Goal: Task Accomplishment & Management: Complete application form

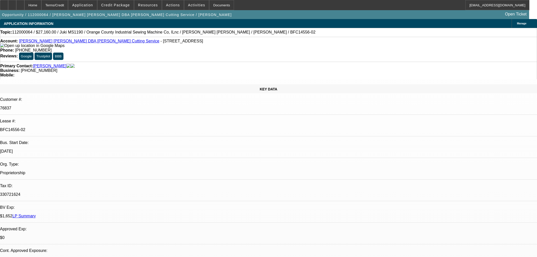
select select "0"
select select "0.1"
select select "4"
select select "0"
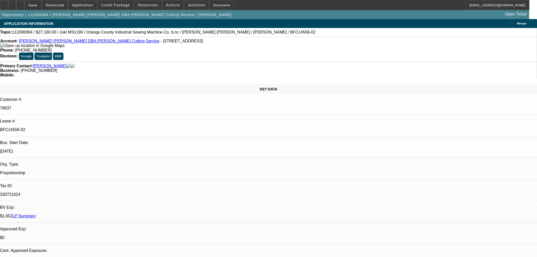
select select "0"
select select "0.1"
select select "4"
select select "0"
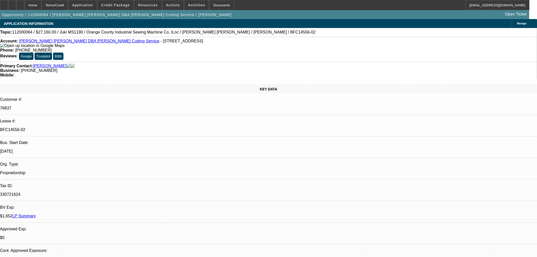
select select "0.1"
select select "4"
select select "0"
select select "0.1"
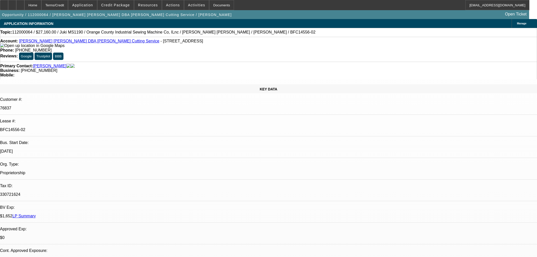
select select "4"
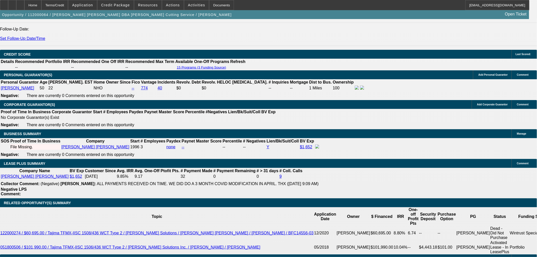
scroll to position [752, 0]
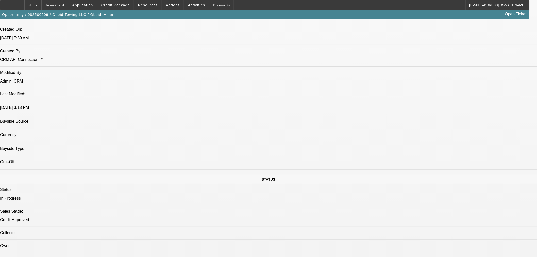
select select "0"
select select "2"
select select "0"
select select "6"
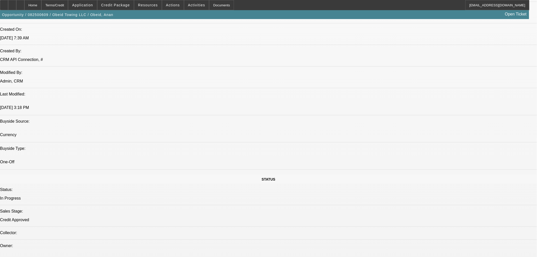
select select "0"
select select "2"
select select "0"
select select "6"
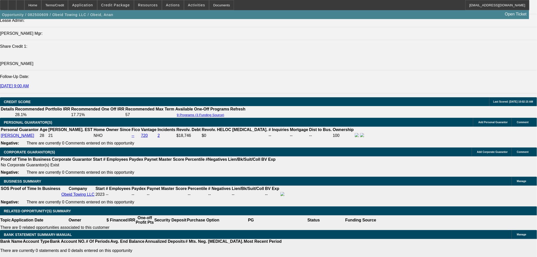
scroll to position [684, 0]
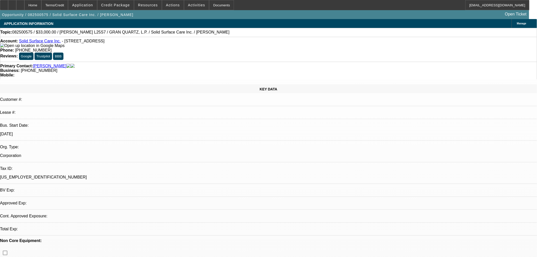
select select "0"
select select "2"
select select "0"
select select "6"
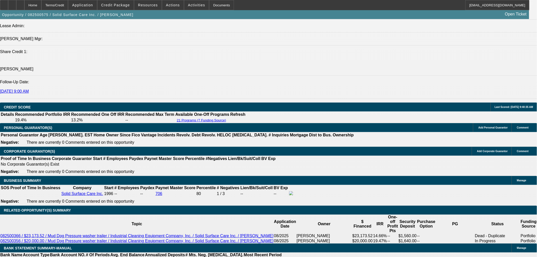
scroll to position [658, 0]
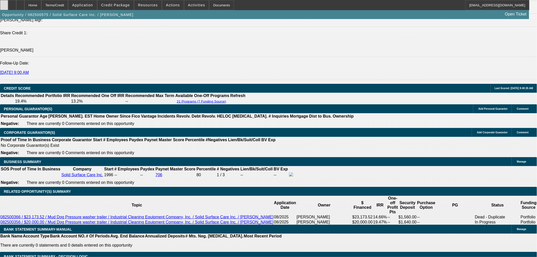
click at [4, 3] on icon at bounding box center [4, 3] width 0 height 0
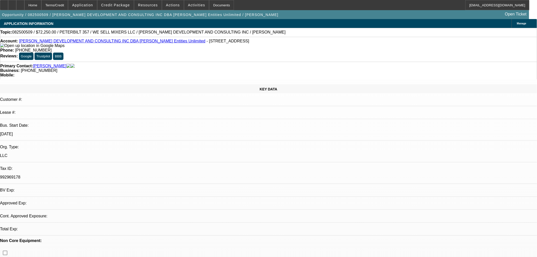
select select "0.15"
select select "2"
select select "0"
select select "6"
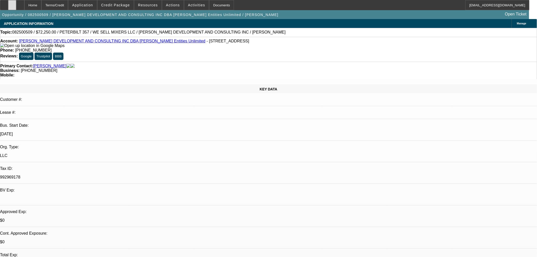
click at [12, 3] on icon at bounding box center [12, 3] width 0 height 0
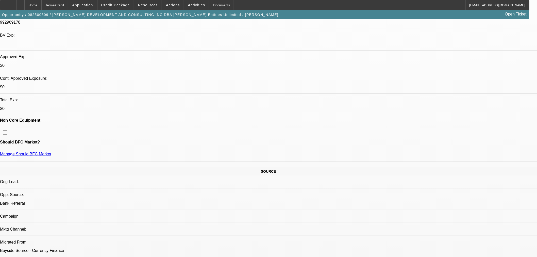
scroll to position [141, 0]
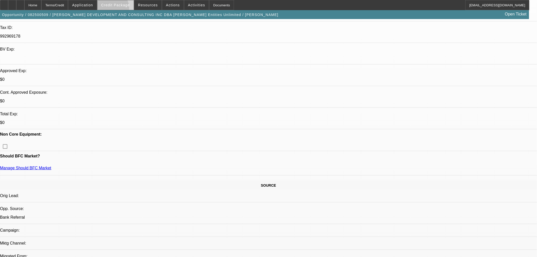
click at [119, 9] on span at bounding box center [115, 5] width 36 height 12
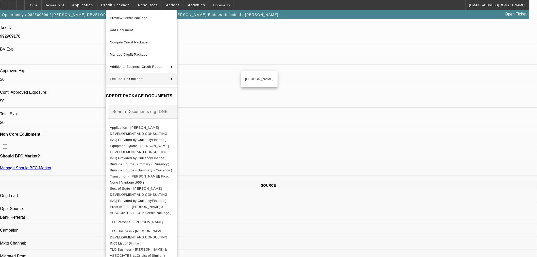
click at [289, 143] on div at bounding box center [268, 128] width 537 height 257
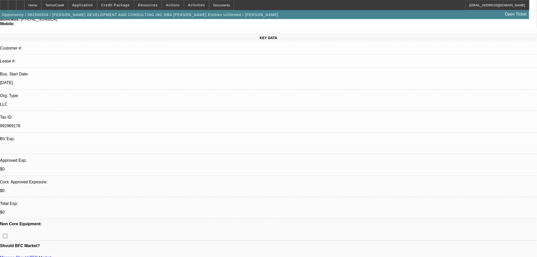
scroll to position [0, 0]
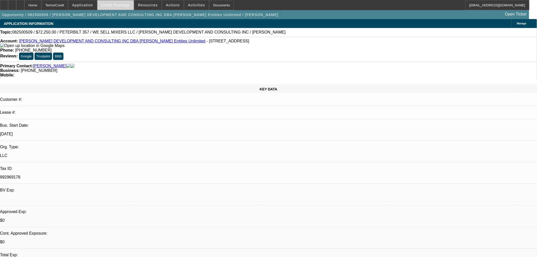
click at [119, 6] on span "Credit Package" at bounding box center [115, 5] width 29 height 4
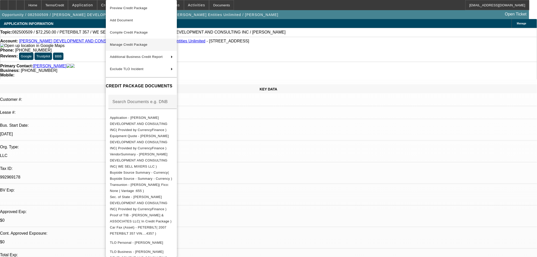
click at [138, 45] on span "Manage Credit Package" at bounding box center [129, 45] width 38 height 4
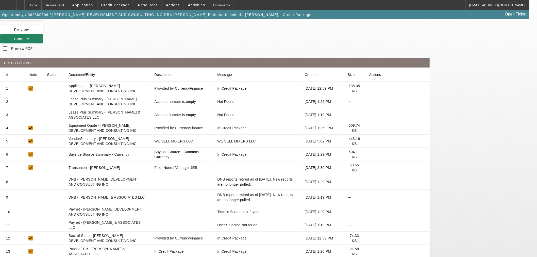
scroll to position [47, 0]
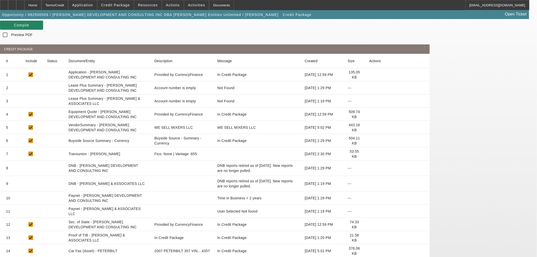
click at [369, 211] on icon at bounding box center [369, 211] width 0 height 0
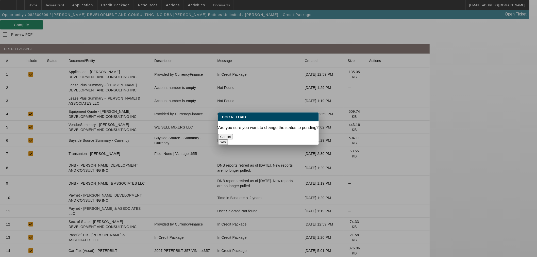
click at [228, 139] on button "Yes" at bounding box center [223, 141] width 10 height 5
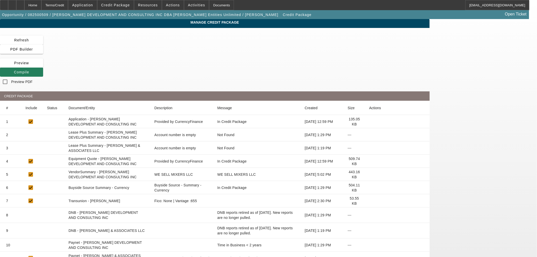
click at [14, 70] on icon at bounding box center [14, 72] width 0 height 4
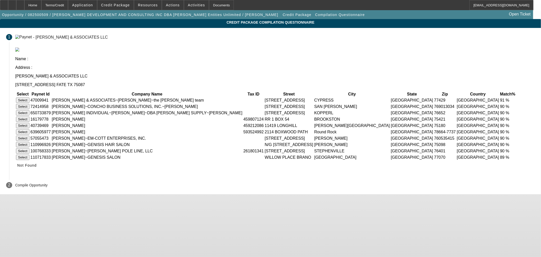
drag, startPoint x: 393, startPoint y: 183, endPoint x: 399, endPoint y: 212, distance: 30.0
click at [399, 212] on body "Home Terms/Credit Application Credit Package Resources Actions Activities Docum…" at bounding box center [270, 128] width 541 height 257
click at [37, 167] on span "Not Found" at bounding box center [27, 165] width 20 height 4
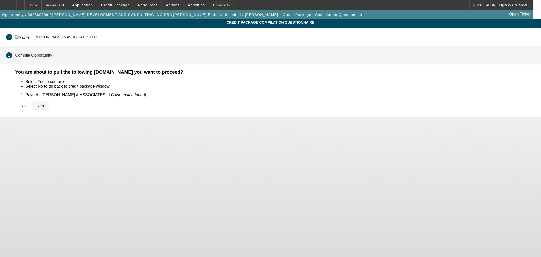
click at [44, 106] on span "Yes" at bounding box center [40, 106] width 7 height 4
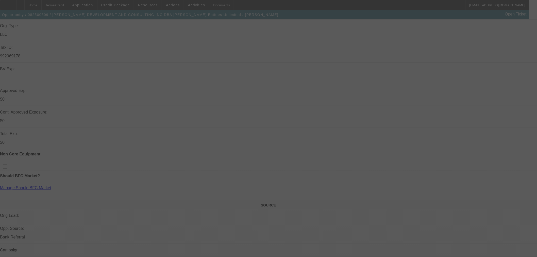
scroll to position [141, 0]
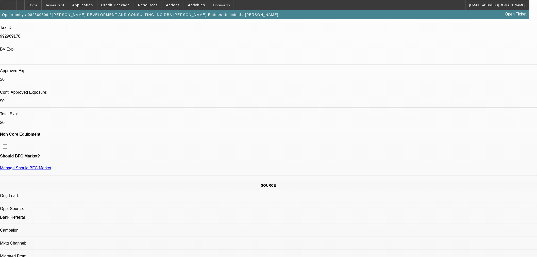
select select "0.15"
select select "2"
select select "0"
select select "6"
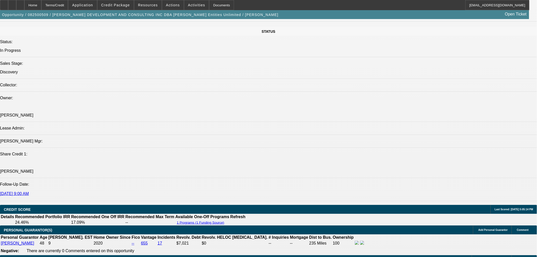
scroll to position [656, 0]
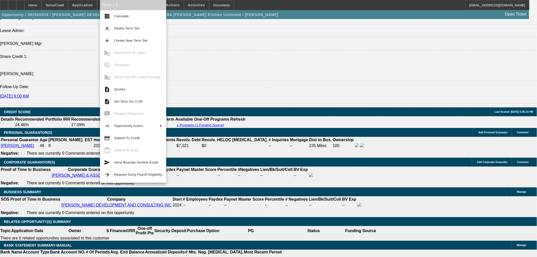
click at [135, 139] on span "Submit To Credit" at bounding box center [127, 138] width 26 height 4
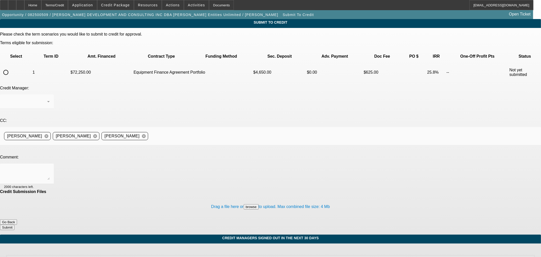
click at [11, 67] on input "radio" at bounding box center [6, 72] width 10 height 10
radio input "true"
click at [47, 98] on div "Arida, George" at bounding box center [25, 101] width 43 height 6
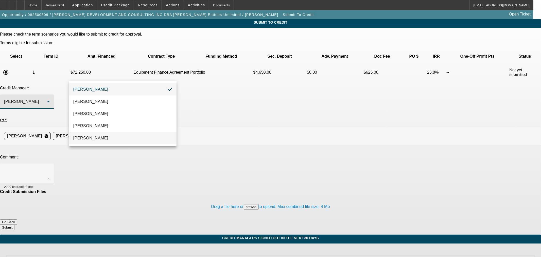
click at [117, 137] on mat-option "Oliva, Samuel" at bounding box center [122, 138] width 107 height 12
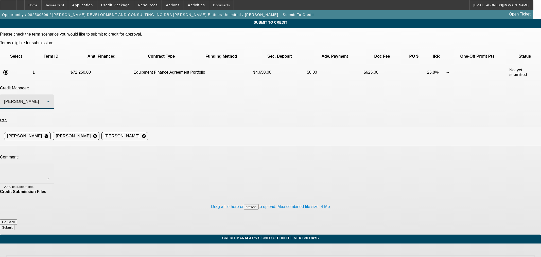
click at [50, 167] on textarea at bounding box center [27, 173] width 46 height 12
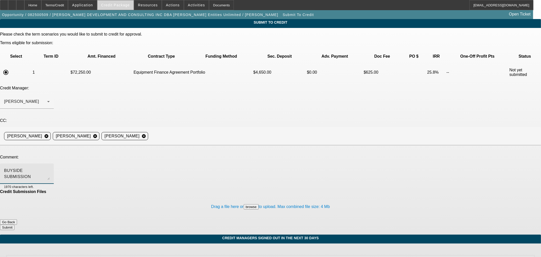
type textarea "BUYSIDE SUBMISSION CURRENCY -"
click at [117, 6] on span "Credit Package" at bounding box center [115, 5] width 29 height 4
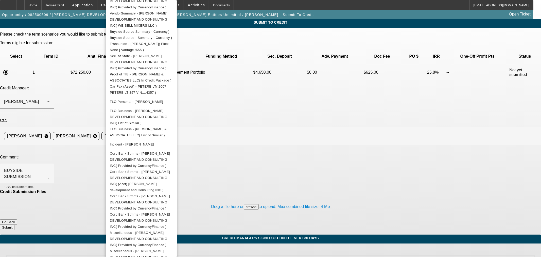
scroll to position [141, 0]
click at [295, 235] on div at bounding box center [270, 128] width 541 height 257
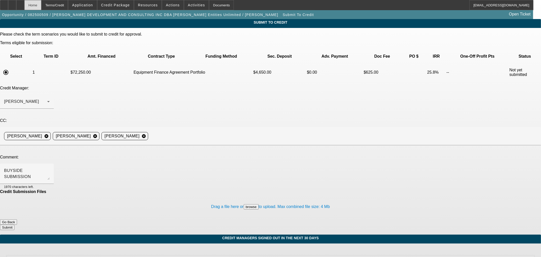
click at [41, 5] on div "Home" at bounding box center [32, 5] width 17 height 10
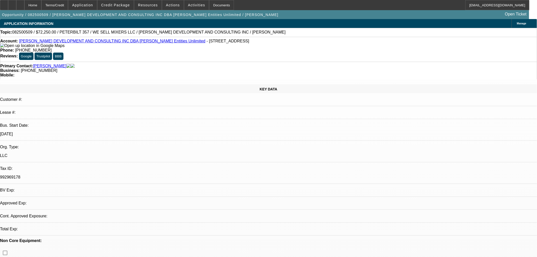
select select "0.15"
select select "2"
select select "0"
select select "6"
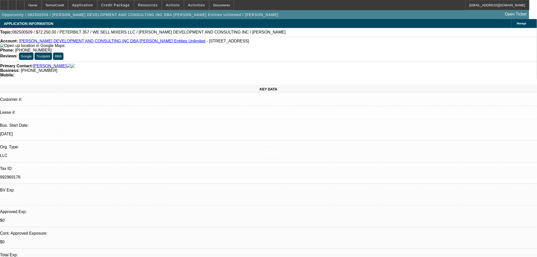
click at [115, 6] on span "Credit Package" at bounding box center [115, 5] width 29 height 4
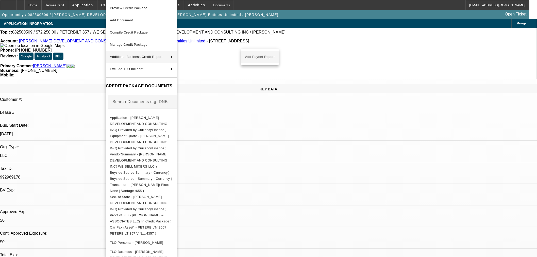
click at [254, 55] on span "Add Paynet Report" at bounding box center [260, 57] width 30 height 6
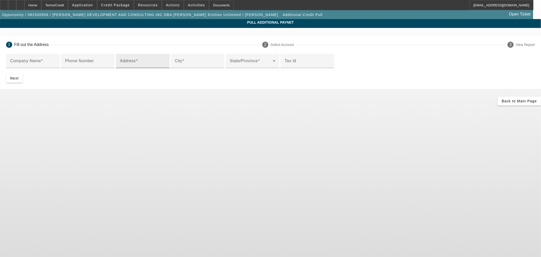
click at [166, 68] on div "Address" at bounding box center [143, 61] width 46 height 14
paste input "3705 LENA RD BRADENTON, FL 34211"
type input "3705 LENA RD BRADENTON, FL 34211"
click at [175, 66] on input "City" at bounding box center [198, 63] width 46 height 6
paste input "3705 LENA RD BRADENTON, FL 34211"
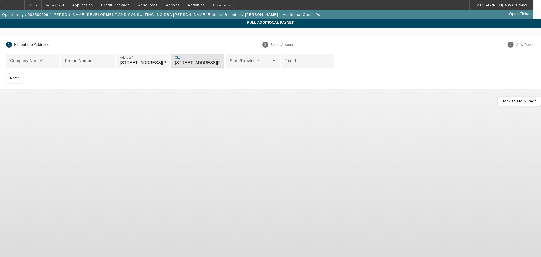
drag, startPoint x: 164, startPoint y: 122, endPoint x: 125, endPoint y: 117, distance: 39.6
click at [125, 106] on div "Pull Additional Paynet 1 Fill out the Address 2 Select Account 3 View Report Co…" at bounding box center [270, 62] width 541 height 87
drag, startPoint x: 161, startPoint y: 122, endPoint x: 196, endPoint y: 122, distance: 35.8
click at [196, 66] on input "BRADENTON, FL 34211" at bounding box center [198, 63] width 46 height 6
type input "BRADENTON"
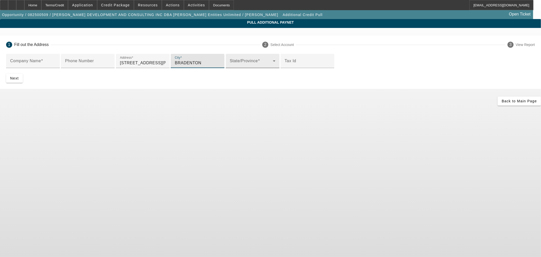
click at [230, 66] on span at bounding box center [251, 63] width 43 height 6
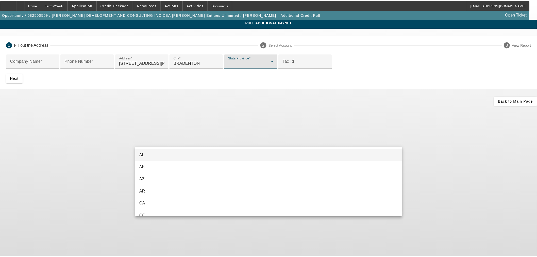
scroll to position [54, 0]
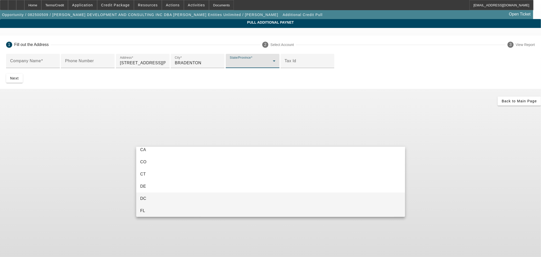
drag, startPoint x: 179, startPoint y: 209, endPoint x: 179, endPoint y: 203, distance: 5.6
click at [179, 209] on mat-option "FL" at bounding box center [270, 210] width 269 height 12
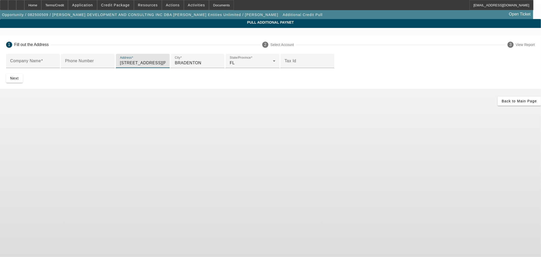
drag, startPoint x: 164, startPoint y: 101, endPoint x: 229, endPoint y: 101, distance: 64.2
click at [166, 66] on input "3705 LENA RD BRADENTON, FL 34211" at bounding box center [143, 63] width 46 height 6
type input "3705 LENA RD"
click at [56, 62] on input "Company Name" at bounding box center [33, 63] width 46 height 6
paste input "WE SELL MIXERS LLC"
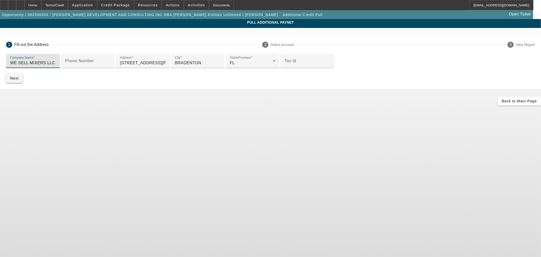
type input "WE SELL MIXERS LLC"
click at [19, 80] on span "Next" at bounding box center [14, 78] width 9 height 4
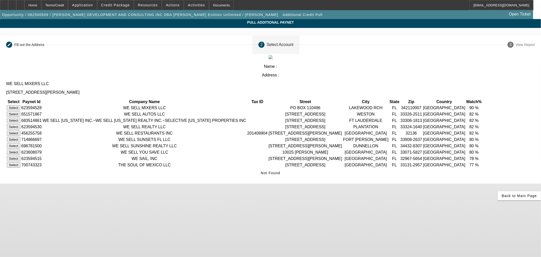
click at [20, 105] on button "Select" at bounding box center [13, 107] width 13 height 5
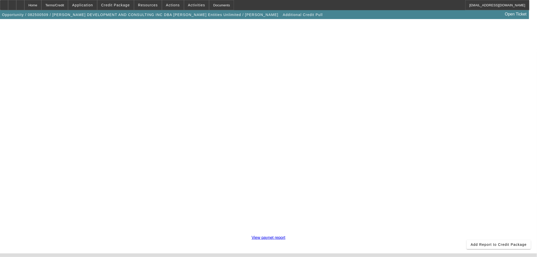
scroll to position [88, 0]
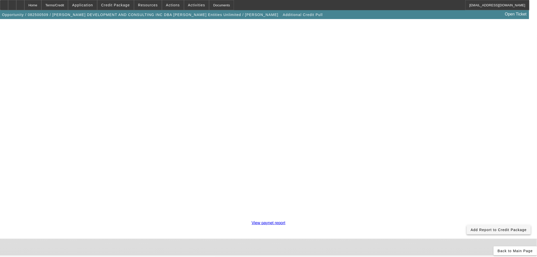
click at [467, 224] on span at bounding box center [499, 230] width 64 height 12
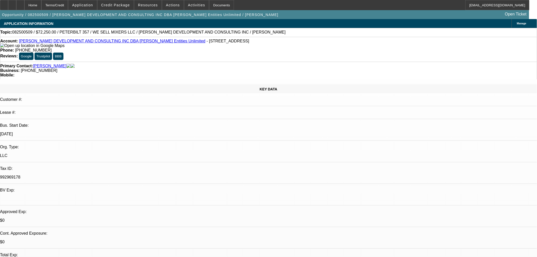
select select "0.15"
select select "2"
select select "0"
select select "6"
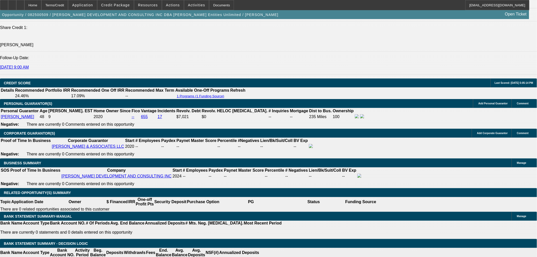
scroll to position [705, 0]
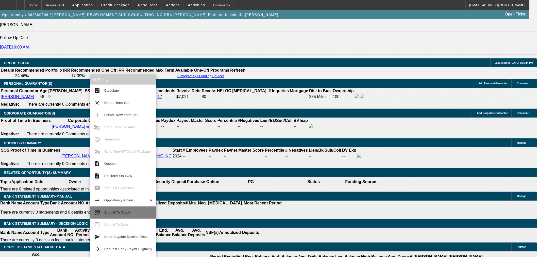
click at [120, 212] on span "Submit To Credit" at bounding box center [117, 212] width 26 height 4
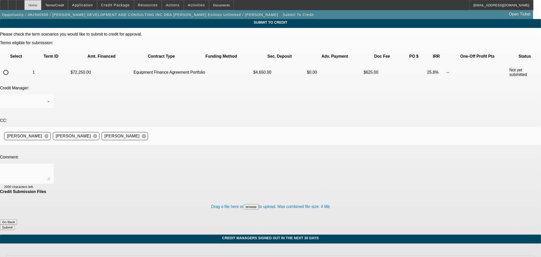
click at [41, 6] on div "Home" at bounding box center [32, 5] width 17 height 10
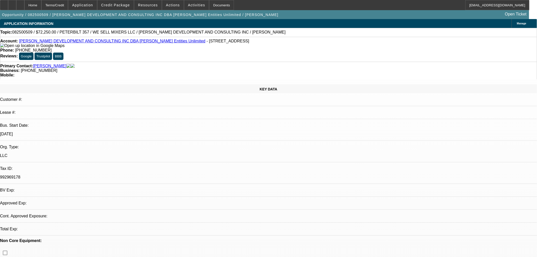
select select "0.15"
select select "2"
select select "0"
select select "6"
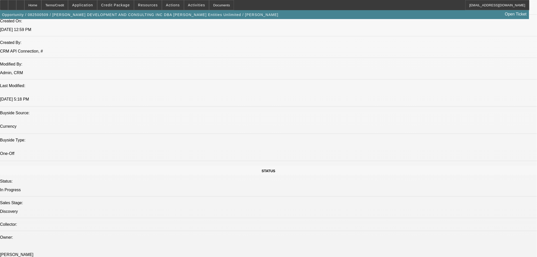
scroll to position [423, 0]
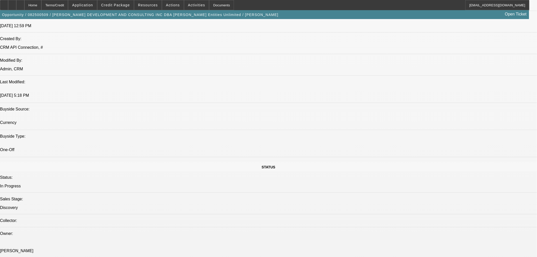
drag, startPoint x: 463, startPoint y: 190, endPoint x: 444, endPoint y: 192, distance: 19.2
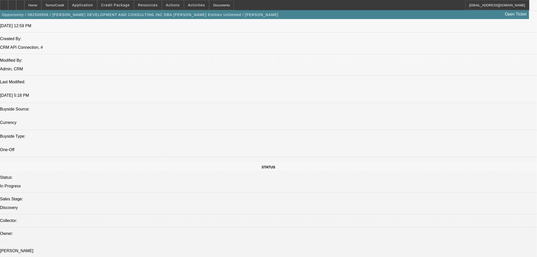
copy tr "General contractors looking to get a mixer truck"
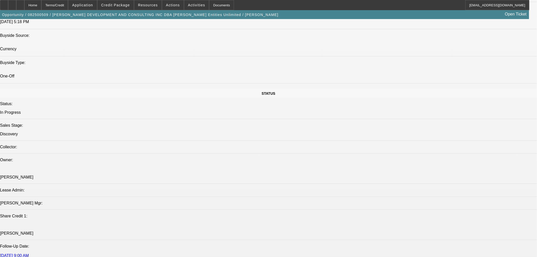
scroll to position [517, 0]
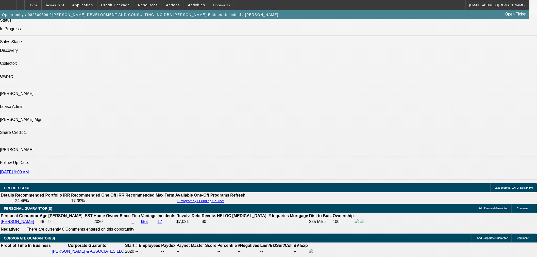
scroll to position [658, 0]
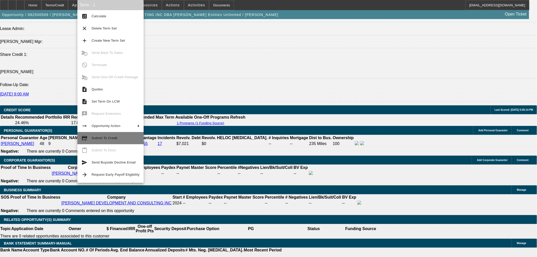
click at [115, 138] on span "Submit To Credit" at bounding box center [105, 138] width 26 height 4
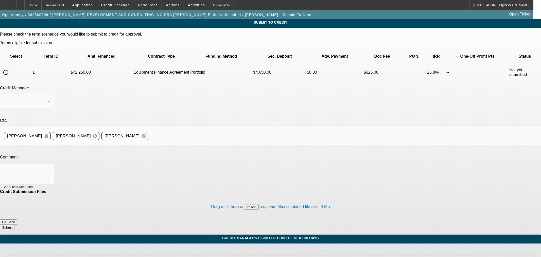
click at [11, 67] on input "radio" at bounding box center [6, 72] width 10 height 10
radio input "true"
click at [50, 94] on div "Arida, George" at bounding box center [27, 101] width 46 height 14
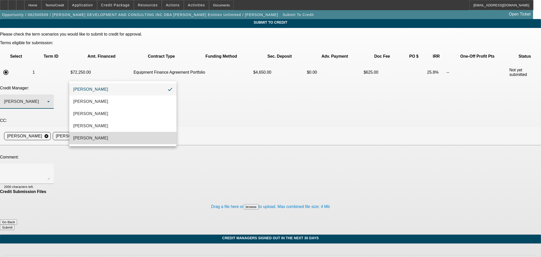
click at [116, 140] on mat-option "Oliva, Samuel" at bounding box center [122, 138] width 107 height 12
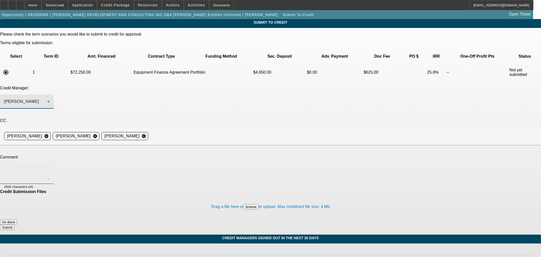
click at [50, 167] on textarea at bounding box center [27, 173] width 46 height 12
type textarea "BUYSIDE SUBMISSION CURRENCY - Sam, please review this concrete mixer truck purc…"
drag, startPoint x: 307, startPoint y: 190, endPoint x: 312, endPoint y: 188, distance: 5.1
click at [14, 225] on button "Submit" at bounding box center [7, 227] width 14 height 5
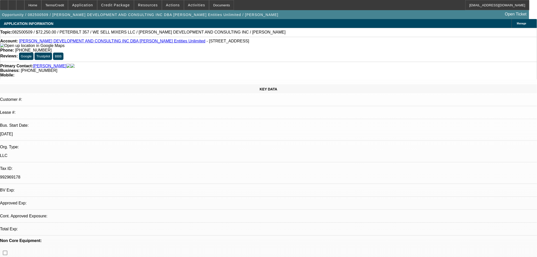
select select "0.15"
select select "2"
select select "0"
select select "6"
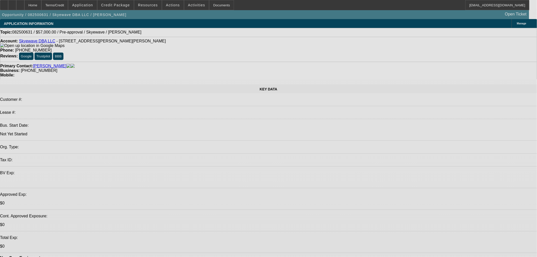
select select "0"
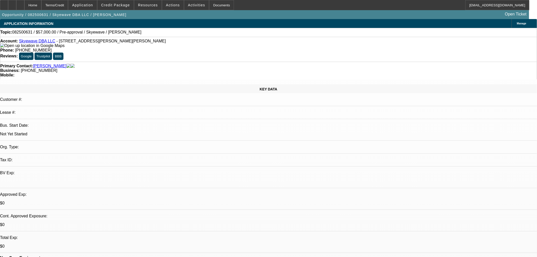
select select "2"
select select "0.1"
select select "1"
select select "2"
select select "4"
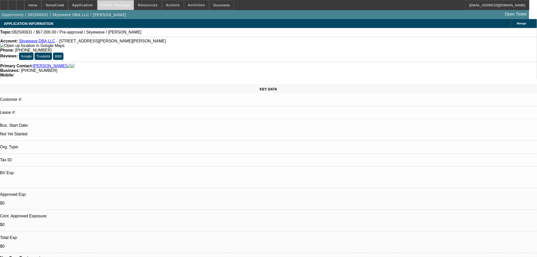
click at [121, 5] on span "Credit Package" at bounding box center [115, 5] width 29 height 4
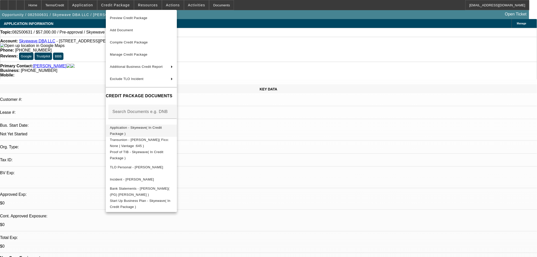
click at [149, 126] on span "Application - Skyewave( In Credit Package )" at bounding box center [141, 130] width 63 height 12
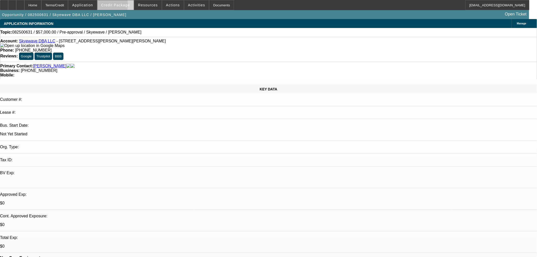
click at [108, 6] on span at bounding box center [115, 5] width 36 height 12
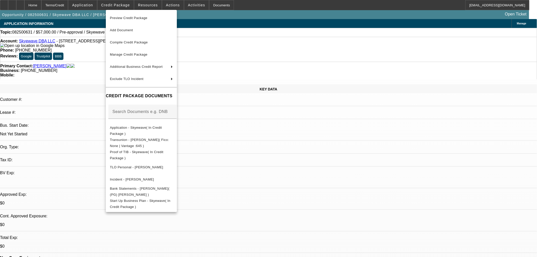
click at [245, 161] on div at bounding box center [268, 128] width 537 height 257
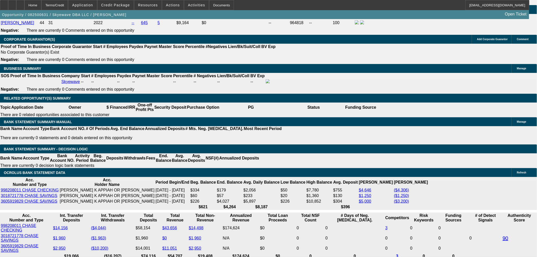
scroll to position [752, 0]
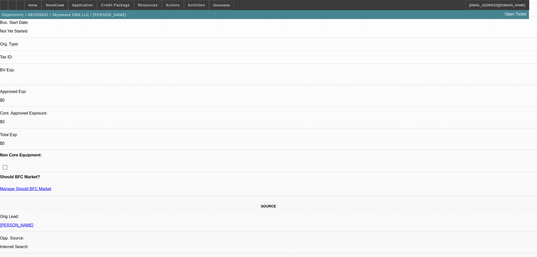
scroll to position [47, 0]
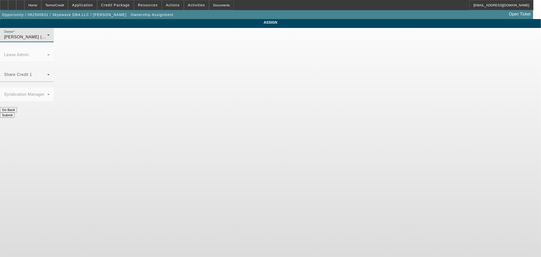
click at [47, 40] on div "Fredericks, Jack (Lvl 1)" at bounding box center [25, 37] width 43 height 6
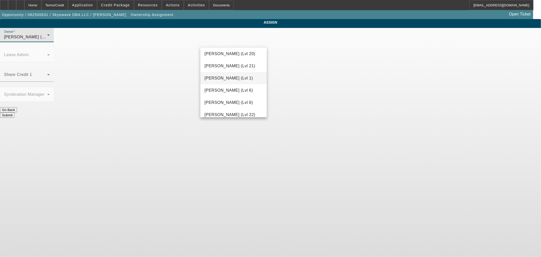
scroll to position [259, 0]
click at [232, 77] on span "Haraden, Amanda (Lvl 6)" at bounding box center [228, 76] width 48 height 6
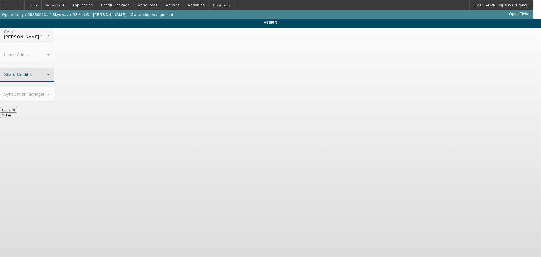
click at [47, 74] on span at bounding box center [25, 77] width 43 height 6
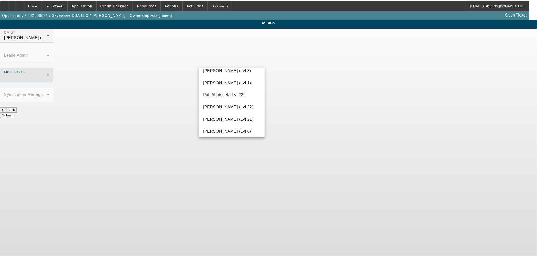
scroll to position [173, 0]
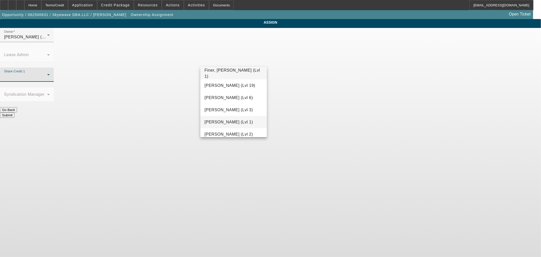
click at [235, 120] on span "Fredericks, Jack (Lvl 1)" at bounding box center [228, 122] width 48 height 6
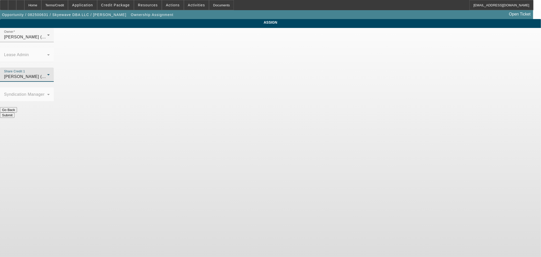
click at [14, 112] on button "Submit" at bounding box center [7, 114] width 14 height 5
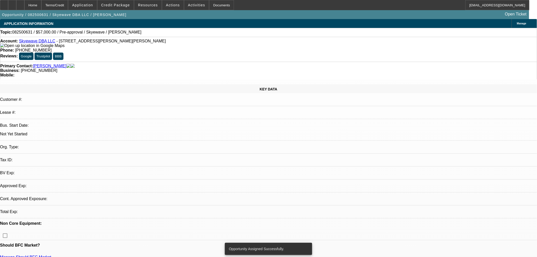
select select "0"
select select "2"
select select "0.1"
select select "4"
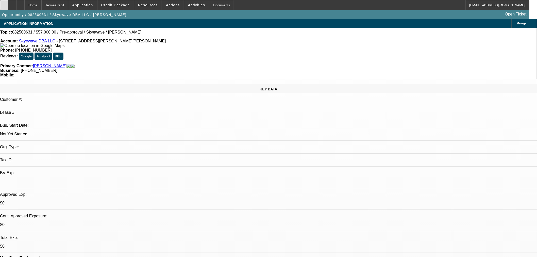
click at [4, 3] on icon at bounding box center [4, 3] width 0 height 0
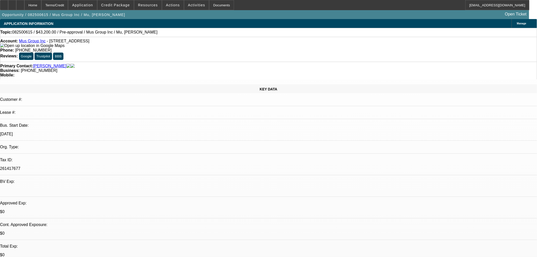
select select "0.2"
select select "2"
select select "0.1"
select select "4"
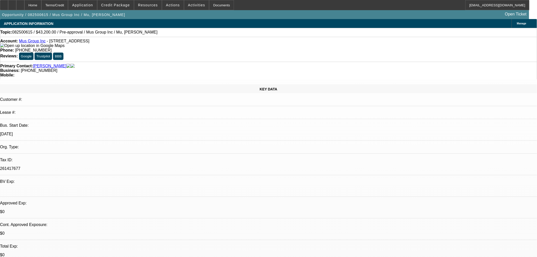
scroll to position [47, 0]
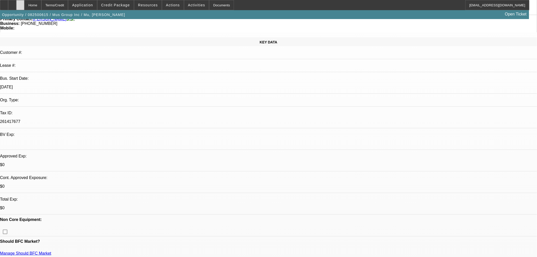
click at [20, 3] on icon at bounding box center [20, 3] width 0 height 0
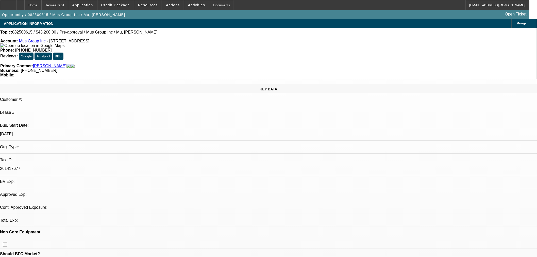
select select "0.2"
select select "2"
select select "0.1"
select select "4"
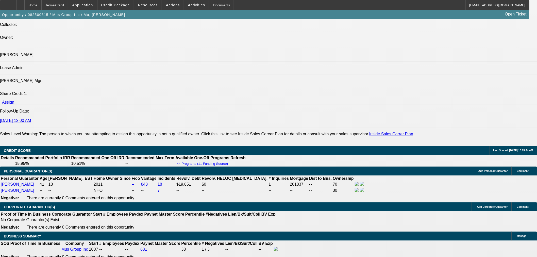
scroll to position [611, 0]
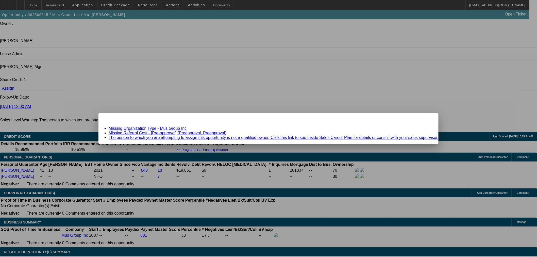
click at [427, 119] on div "Close" at bounding box center [432, 116] width 11 height 6
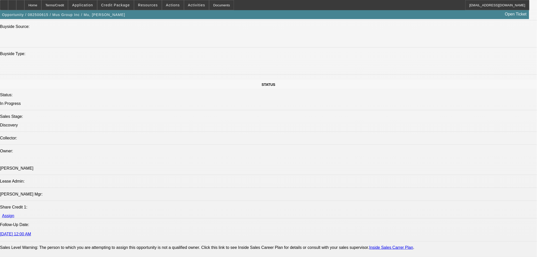
scroll to position [470, 0]
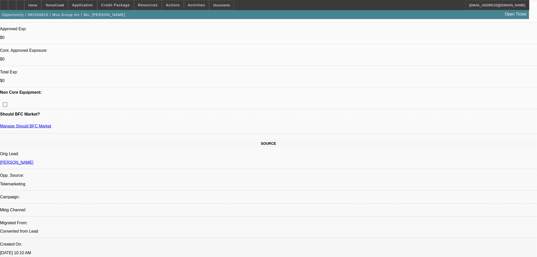
scroll to position [188, 0]
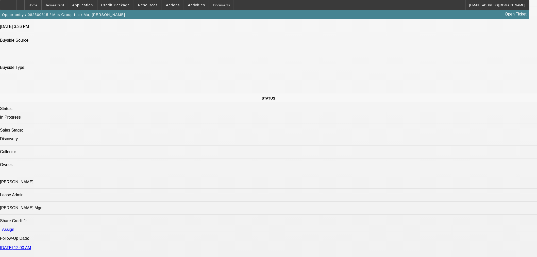
scroll to position [611, 0]
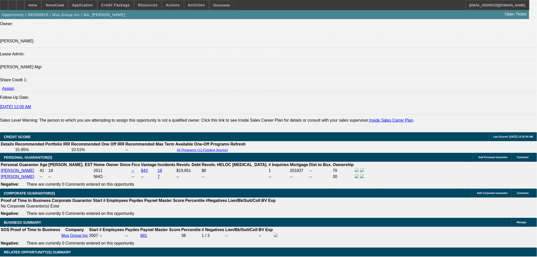
drag, startPoint x: 120, startPoint y: 88, endPoint x: 124, endPoint y: 88, distance: 4.3
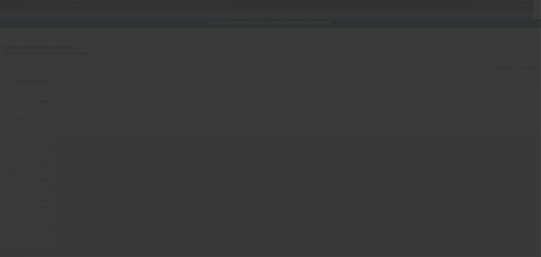
type input "$64,000.00"
type input "$10,000.00"
type input "$54,000.00"
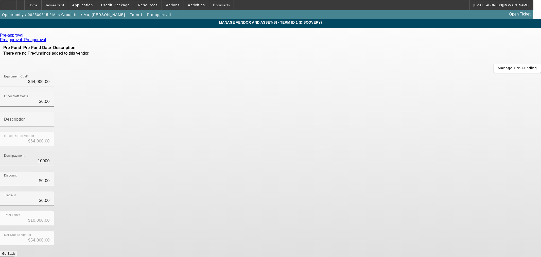
click at [50, 158] on input "10000" at bounding box center [27, 161] width 46 height 6
type input "0"
type input "$0.00"
type input "$64,000.00"
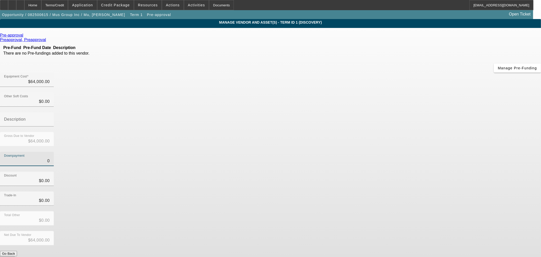
type input "$0.00"
click at [14, 256] on button "Submit" at bounding box center [7, 258] width 14 height 5
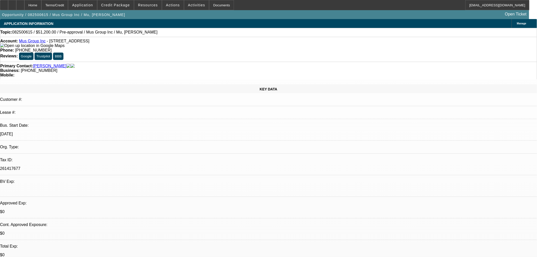
select select "0.2"
select select "2"
select select "0.1"
select select "4"
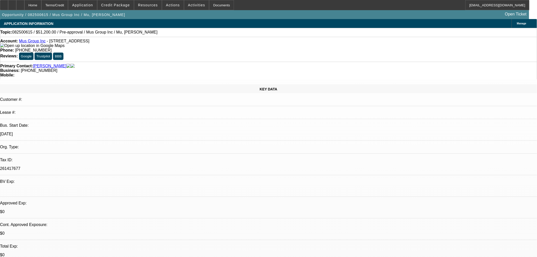
click at [68, 6] on div "Terms/Credit" at bounding box center [54, 5] width 27 height 10
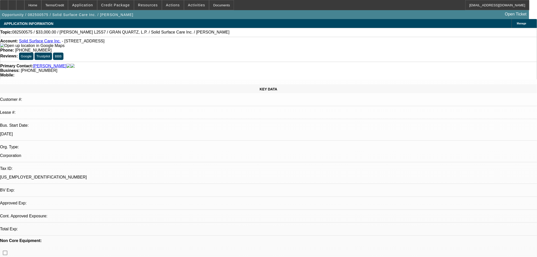
select select "0"
select select "2"
select select "0"
select select "1"
select select "2"
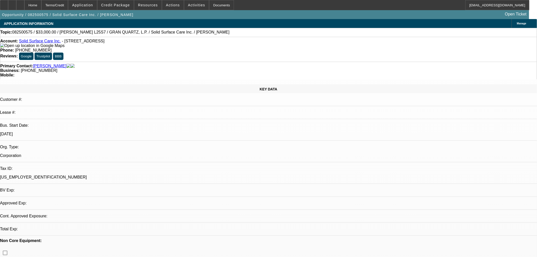
select select "6"
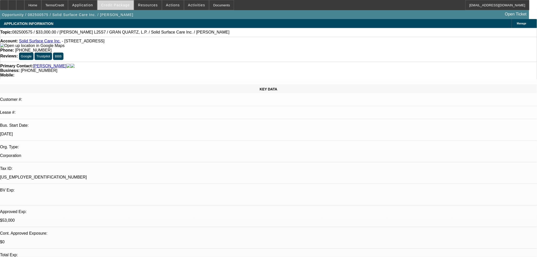
click at [109, 5] on span at bounding box center [115, 5] width 36 height 12
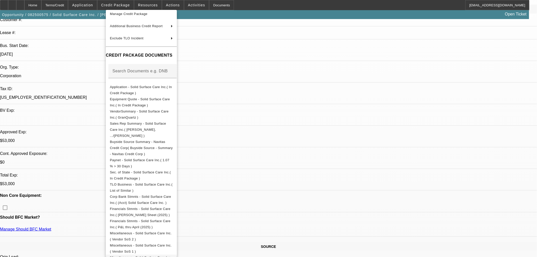
scroll to position [94, 0]
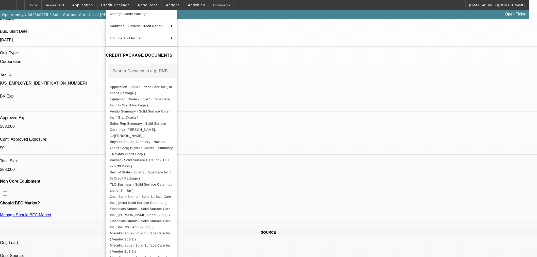
click at [296, 66] on div at bounding box center [268, 128] width 537 height 257
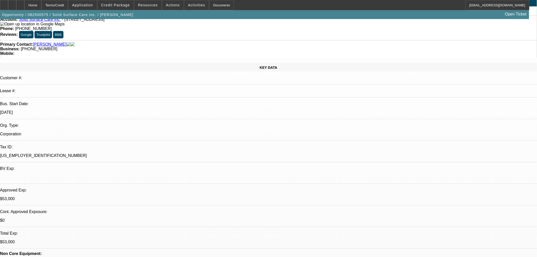
scroll to position [0, 0]
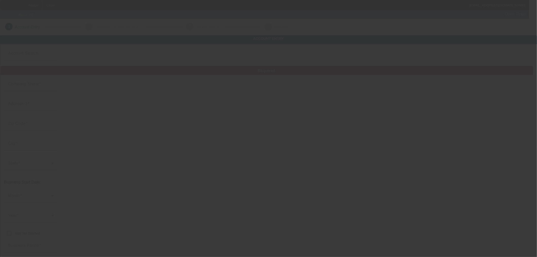
type input "[PERSON_NAME] IEWD INCORPORATED"
type input "26954 Campau Ln"
type input "48045"
type input "Harrison Township"
type input "[PHONE_NUMBER]"
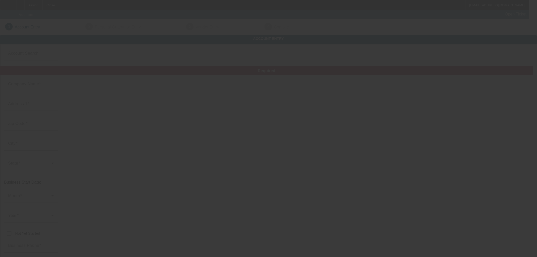
type input "[EMAIL_ADDRESS][DOMAIN_NAME]"
type input "Macomb"
type input "[US_EMPLOYER_IDENTIFICATION_NUMBER]"
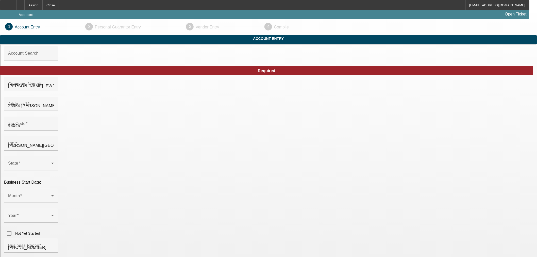
type input "Currency"
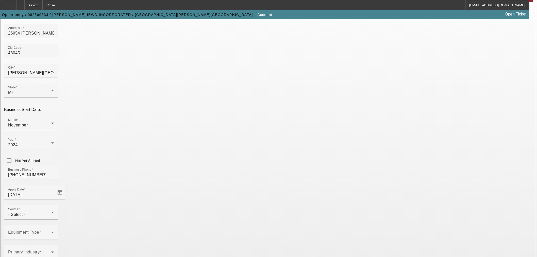
scroll to position [94, 0]
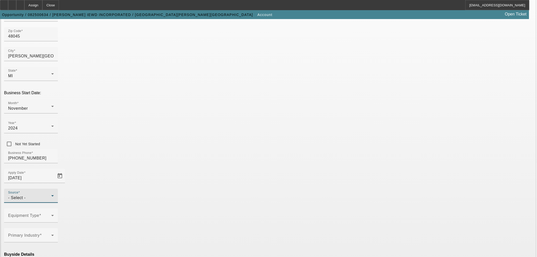
click at [51, 195] on div "- Select -" at bounding box center [29, 198] width 43 height 6
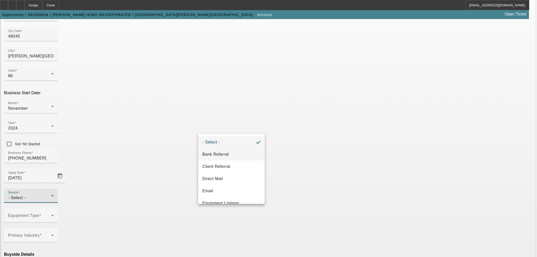
click at [224, 154] on span "Bank Referral" at bounding box center [215, 154] width 26 height 6
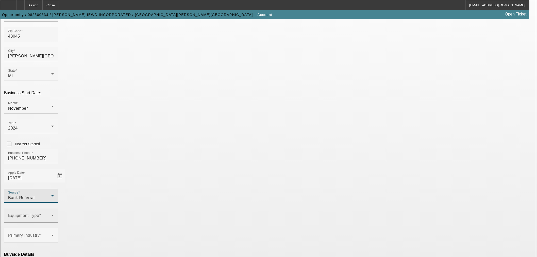
click at [51, 214] on span at bounding box center [29, 217] width 43 height 6
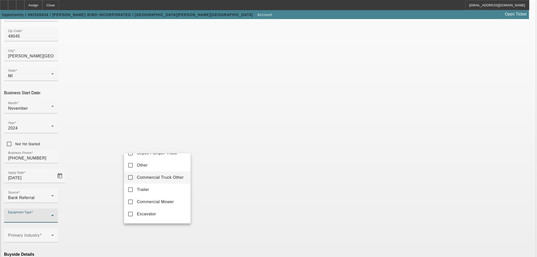
click at [159, 180] on span "Commercial Truck Other" at bounding box center [160, 177] width 47 height 6
click at [216, 163] on div at bounding box center [268, 128] width 537 height 257
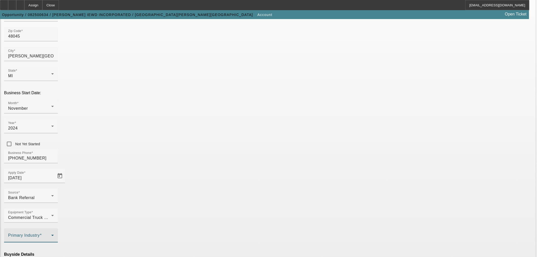
click at [51, 234] on span at bounding box center [29, 237] width 43 height 6
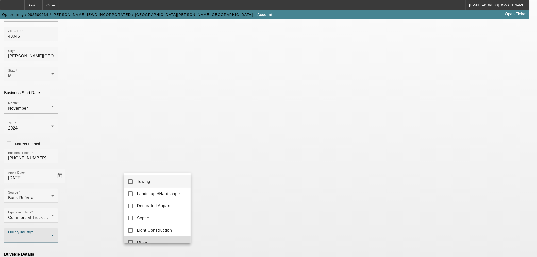
click at [164, 239] on mat-option "Other" at bounding box center [157, 242] width 66 height 12
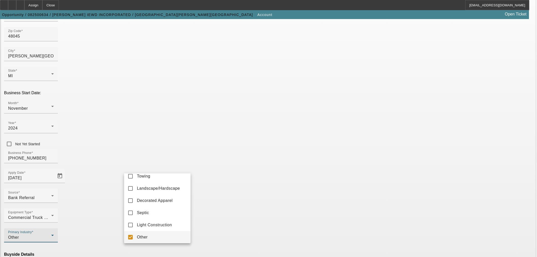
click at [229, 156] on div at bounding box center [268, 128] width 537 height 257
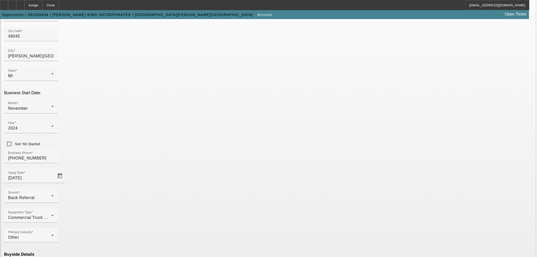
click at [159, 215] on mat-option "Ineligible" at bounding box center [157, 213] width 66 height 12
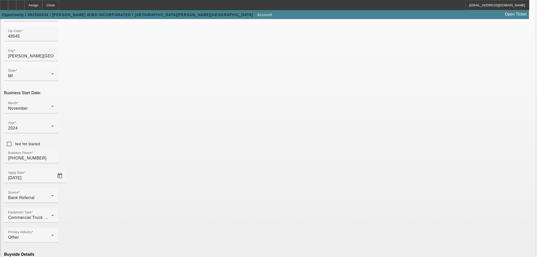
click at [232, 241] on mat-option "Currency" at bounding box center [231, 243] width 66 height 12
type input "Currency"
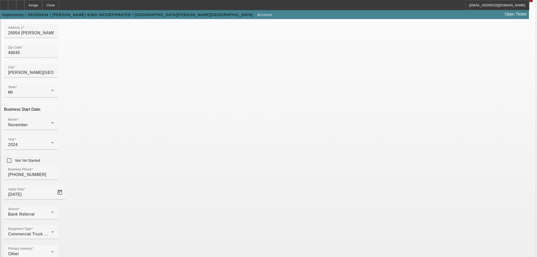
scroll to position [94, 0]
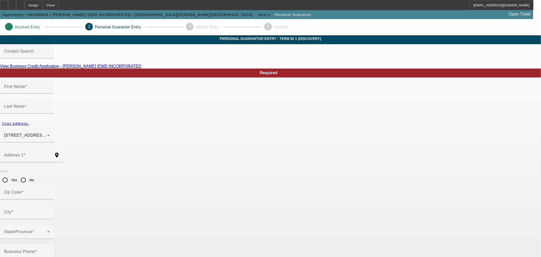
type input "Rosario"
type input "Marotta"
type input "26954 Campau Ln"
radio input "true"
type input "48239"
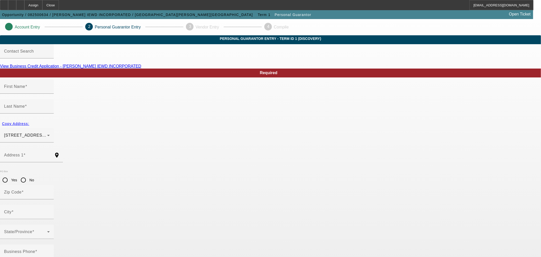
type input "Redford"
type input "[PHONE_NUMBER]"
type input "100"
type input "377-08-6808"
type input "[EMAIL_ADDRESS][DOMAIN_NAME]"
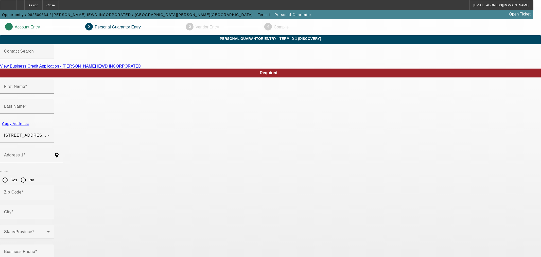
type input "[PHONE_NUMBER]"
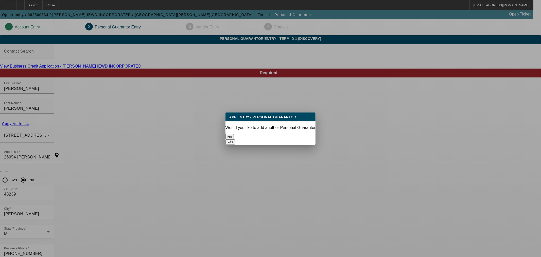
click at [234, 134] on button "No" at bounding box center [230, 136] width 8 height 5
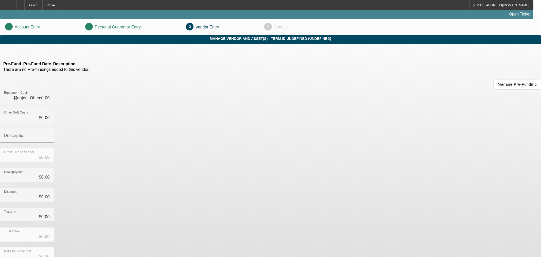
type input "$15,500.00"
type input "$2,000.00"
type input "$13,500.00"
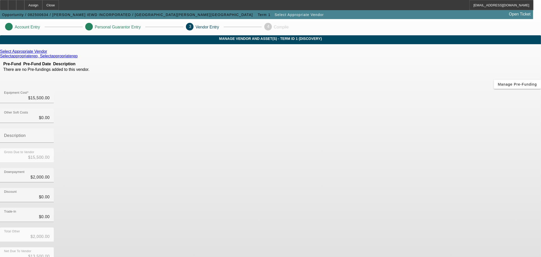
click at [48, 54] on icon at bounding box center [48, 51] width 0 height 4
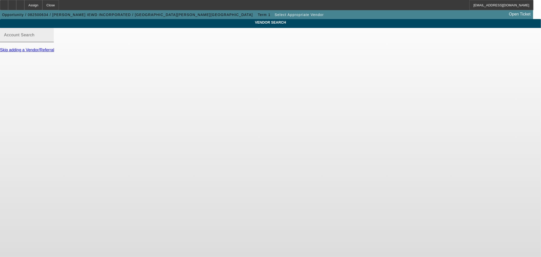
click at [50, 38] on div at bounding box center [50, 38] width 0 height 0
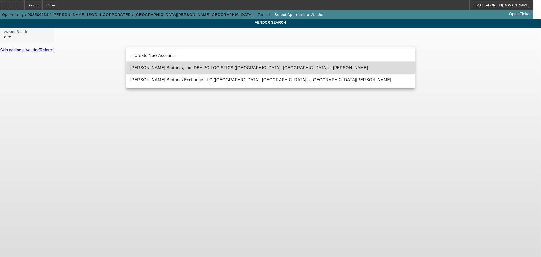
click at [171, 69] on span "Airoldi Brothers, Inc. DBA PC LOGISTICS (Oak Creek, WI) - Airoldi, Jim" at bounding box center [249, 67] width 238 height 4
type input "Airoldi Brothers, Inc. DBA PC LOGISTICS (Oak Creek, WI) - Airoldi, Jim"
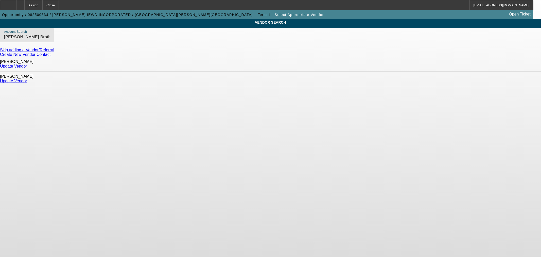
click at [27, 65] on link "Update Vendor" at bounding box center [13, 66] width 27 height 4
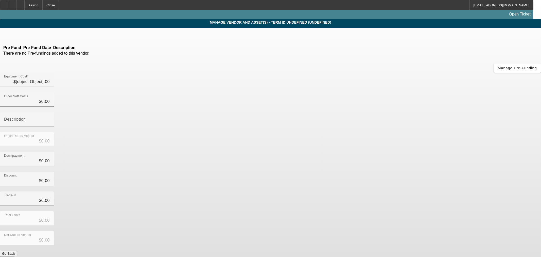
type input "$15,500.00"
type input "$2,000.00"
type input "$13,500.00"
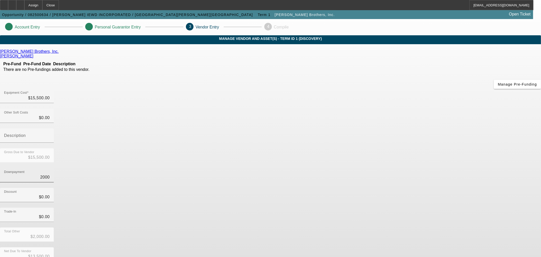
click at [50, 174] on input "2000" at bounding box center [27, 177] width 46 height 6
type input "0"
type input "$0.00"
type input "$15,500.00"
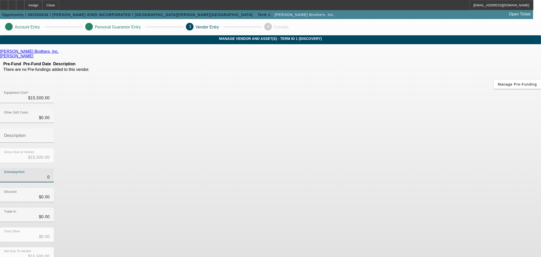
type input "$0.00"
drag, startPoint x: 386, startPoint y: 183, endPoint x: 394, endPoint y: 206, distance: 24.7
click at [386, 227] on div "Total Other $0.00" at bounding box center [270, 237] width 541 height 20
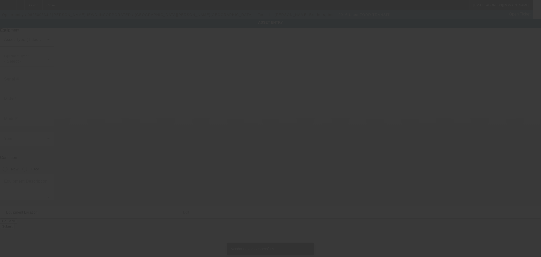
type input "Ford"
type input "Transit"
radio input "true"
type textarea "VIN/Serial: 1FTBW3XV4GKB54106 Category: Reefer URL: https://www.truckpaper.com/…"
type input "6930 S 6th St"
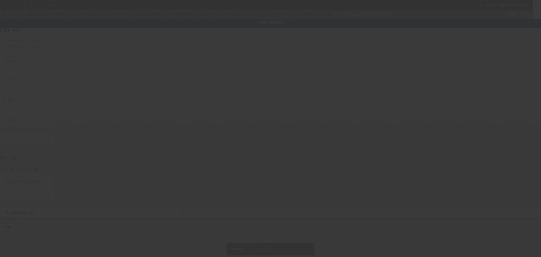
type input "Oak Creek"
type input "53154"
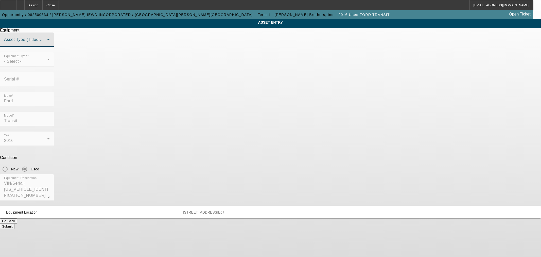
click at [47, 45] on span at bounding box center [25, 42] width 43 height 6
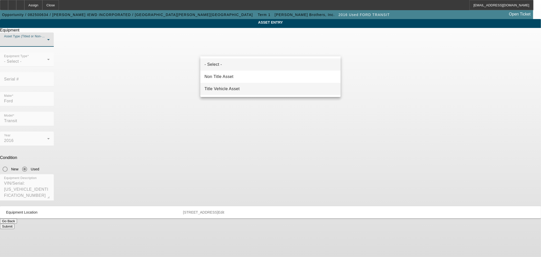
click at [244, 87] on mat-option "Title Vehicle Asset" at bounding box center [270, 89] width 140 height 12
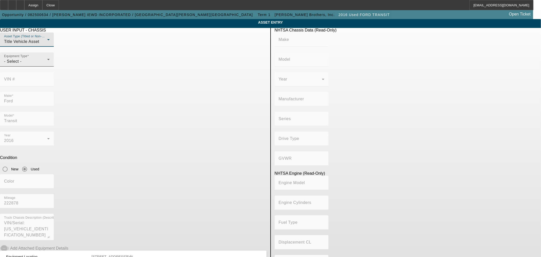
click at [52, 62] on icon at bounding box center [48, 59] width 6 height 6
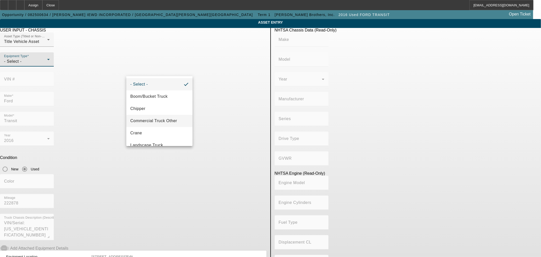
click at [169, 120] on span "Commercial Truck Other" at bounding box center [153, 121] width 47 height 6
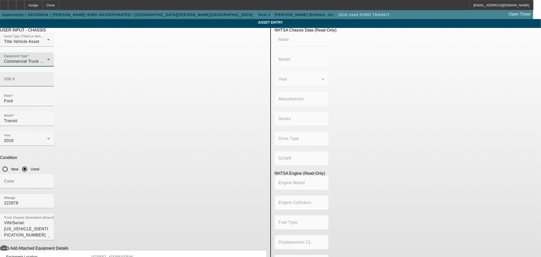
click at [15, 77] on mat-label "VIN #" at bounding box center [9, 79] width 11 height 4
click at [50, 78] on input "VIN #" at bounding box center [27, 81] width 46 height 6
paste input "1FTBW3XV4GKB54106"
type input "1FTBW3XV4GKB54106"
type input "FORD"
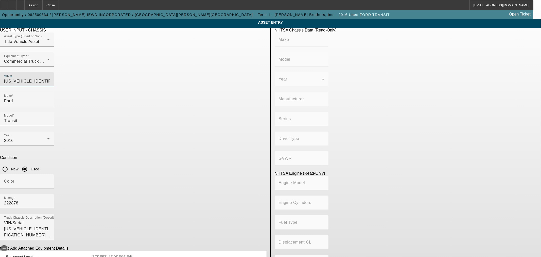
type input "Transit"
type input "FORD MOTOR COMPANY"
type input "350"
type input "Class 2H: 9,001 - 10,000 lb (4,082 - 4,536 kg)"
type input "5"
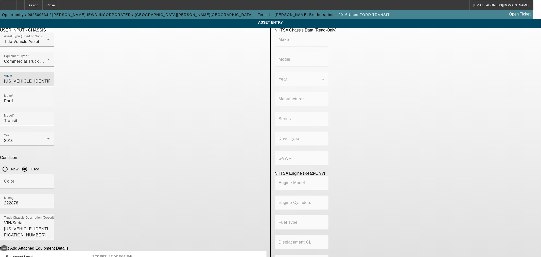
type input "Diesel"
type input "195.27598110314"
type input "3.2"
type input "1FTBW3XV4GKB54106"
click at [50, 174] on div "Color" at bounding box center [27, 181] width 46 height 14
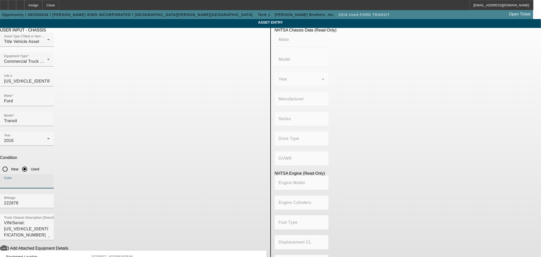
type input "FORD"
type input "Transit"
type input "FORD MOTOR COMPANY"
type input "350"
type input "Class 2H: 9,001 - 10,000 lb (4,082 - 4,536 kg)"
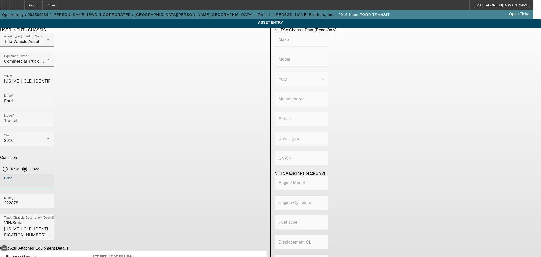
type input "5"
type input "Diesel"
type input "195.27598110314"
type input "3.2"
type input "white"
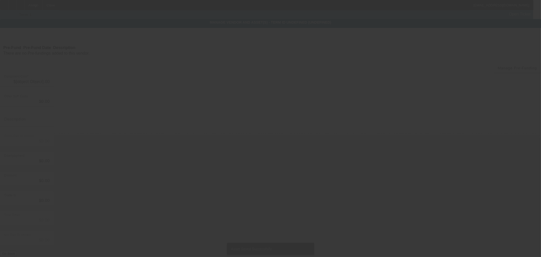
type input "$15,500.00"
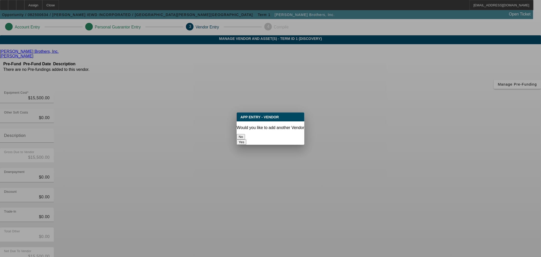
click at [245, 134] on button "No" at bounding box center [241, 136] width 8 height 5
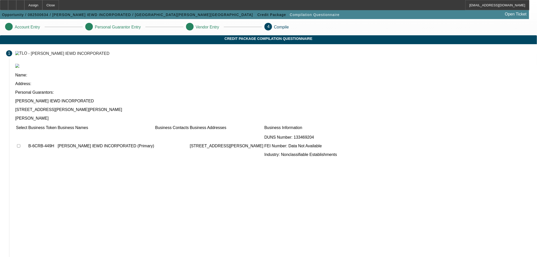
click at [20, 144] on input "checkbox" at bounding box center [18, 145] width 3 height 3
checkbox input "true"
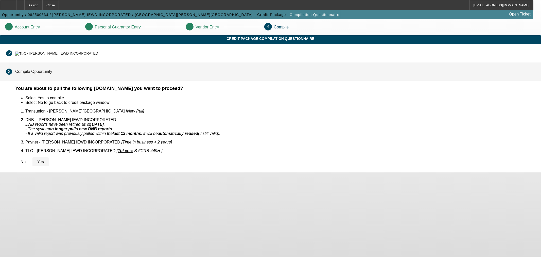
click at [44, 160] on span "Yes" at bounding box center [40, 162] width 7 height 4
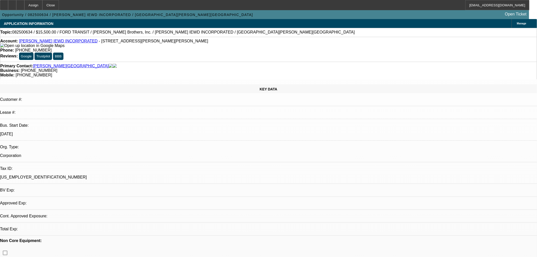
select select "0"
select select "2"
select select "0"
select select "1"
select select "2"
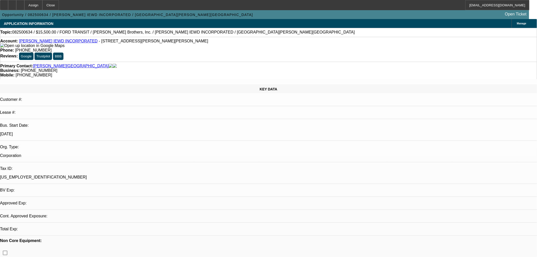
select select "6"
drag, startPoint x: 32, startPoint y: 8, endPoint x: 35, endPoint y: 13, distance: 6.6
click at [24, 8] on div at bounding box center [20, 5] width 8 height 10
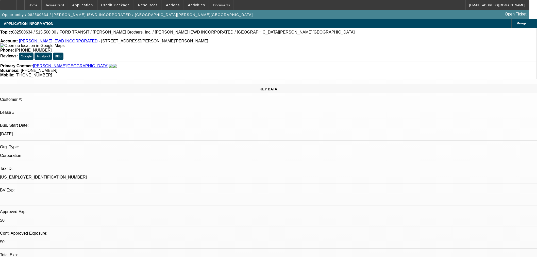
select select "0"
select select "2"
select select "0"
select select "6"
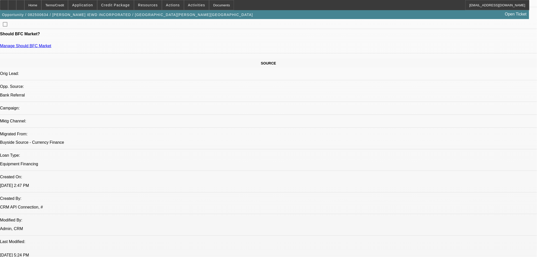
scroll to position [282, 0]
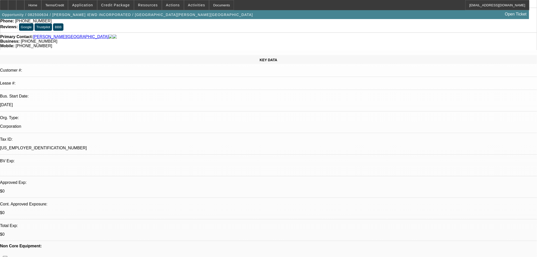
scroll to position [0, 0]
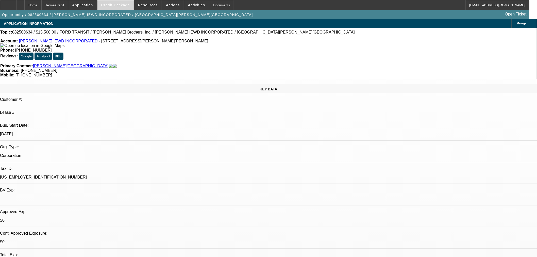
click at [128, 4] on span "Credit Package" at bounding box center [115, 5] width 29 height 4
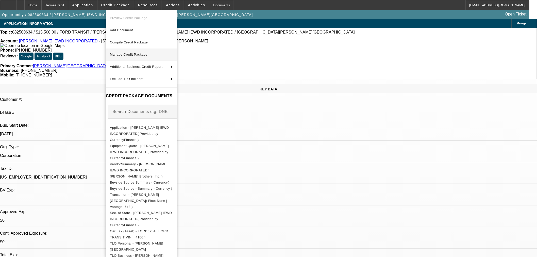
click at [169, 54] on span "Manage Credit Package" at bounding box center [141, 55] width 63 height 6
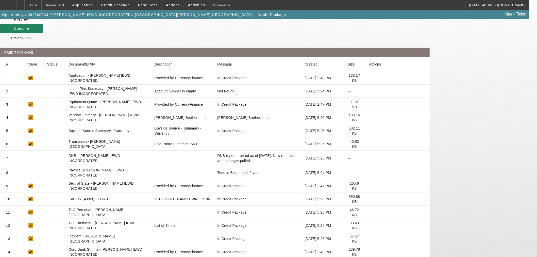
scroll to position [109, 0]
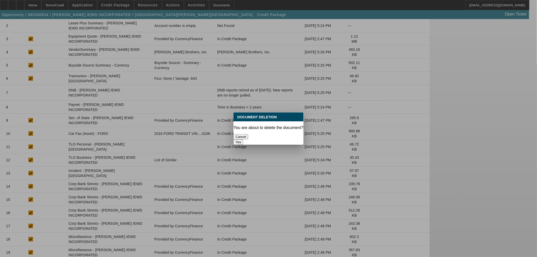
scroll to position [0, 0]
click at [243, 139] on button "Yes" at bounding box center [238, 141] width 10 height 5
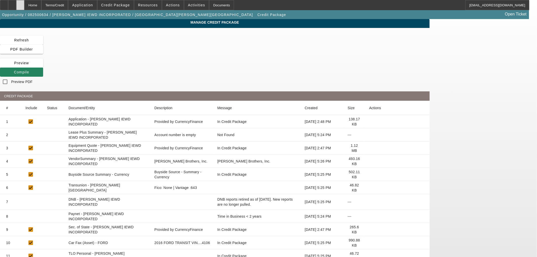
click at [24, 6] on div at bounding box center [20, 5] width 8 height 10
click at [119, 6] on span "Credit Package" at bounding box center [115, 5] width 29 height 4
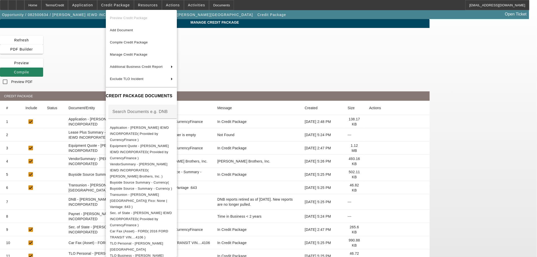
click at [362, 40] on div at bounding box center [268, 128] width 537 height 257
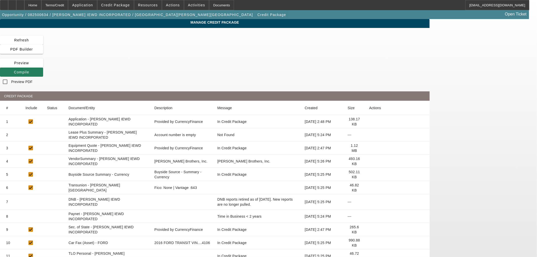
click at [29, 70] on span "Compile" at bounding box center [21, 72] width 15 height 4
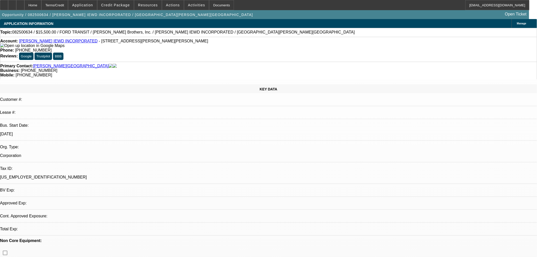
select select "0"
select select "2"
select select "0"
select select "6"
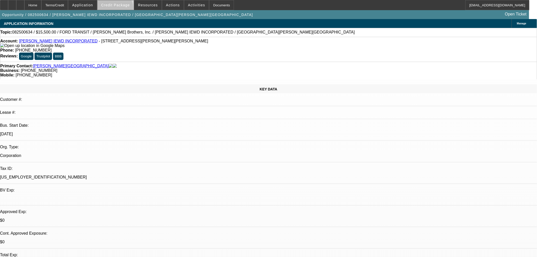
click at [123, 9] on span at bounding box center [115, 5] width 36 height 12
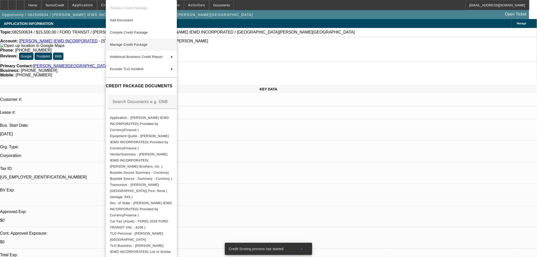
click at [147, 45] on span "Manage Credit Package" at bounding box center [129, 45] width 38 height 4
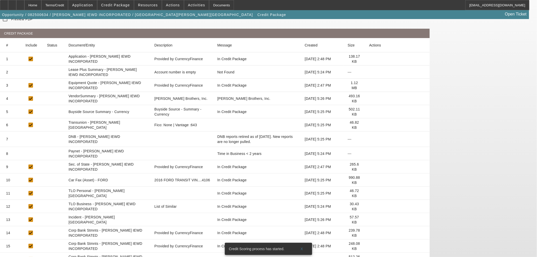
scroll to position [94, 0]
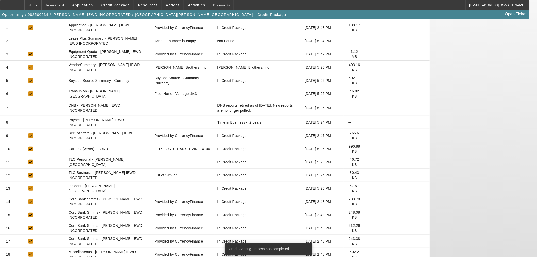
click at [369, 254] on icon at bounding box center [369, 254] width 0 height 0
click at [369, 241] on icon at bounding box center [369, 241] width 0 height 0
click at [369, 228] on icon at bounding box center [369, 228] width 0 height 0
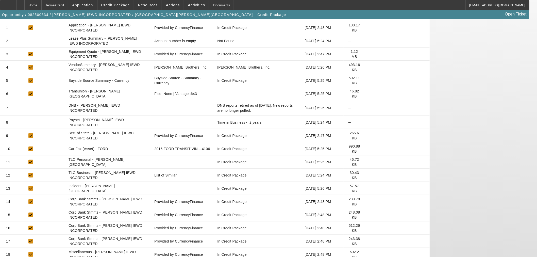
click at [369, 215] on icon at bounding box center [369, 215] width 0 height 0
click at [369, 201] on icon at bounding box center [369, 201] width 0 height 0
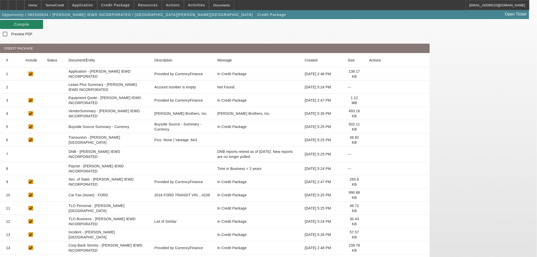
scroll to position [0, 0]
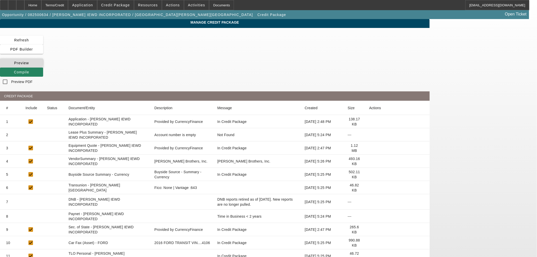
click at [14, 61] on icon at bounding box center [14, 63] width 0 height 4
drag, startPoint x: 49, startPoint y: 6, endPoint x: 88, endPoint y: 14, distance: 39.4
click at [41, 6] on div "Home" at bounding box center [32, 5] width 17 height 10
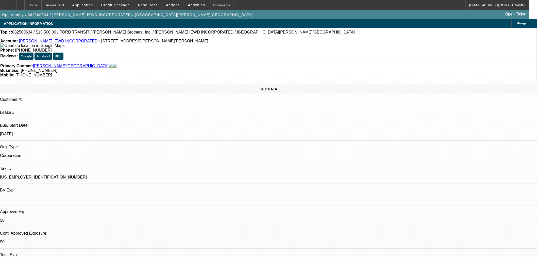
select select "0"
select select "2"
select select "0"
select select "6"
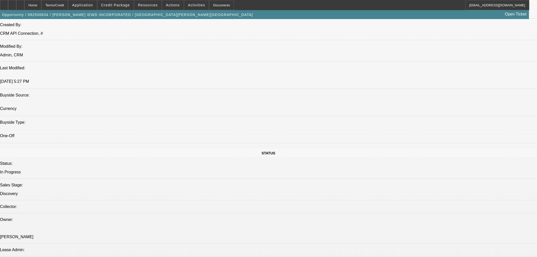
scroll to position [423, 0]
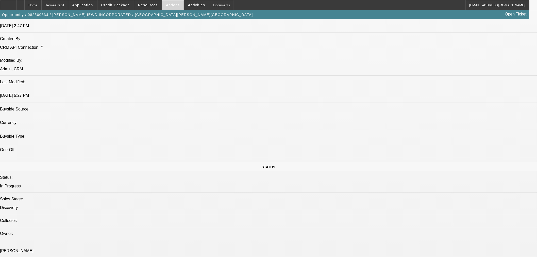
click at [171, 5] on span "Actions" at bounding box center [173, 5] width 14 height 4
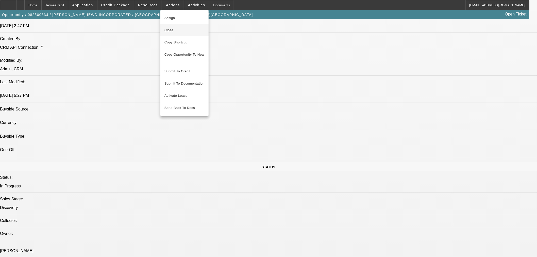
click at [171, 27] on span "Close" at bounding box center [184, 30] width 40 height 6
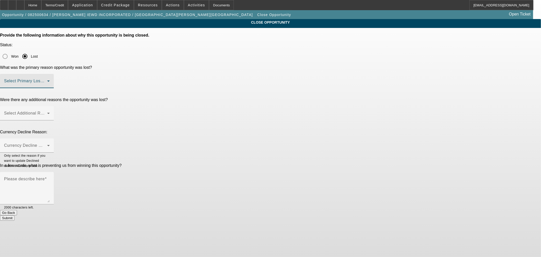
click at [47, 80] on span at bounding box center [25, 83] width 43 height 6
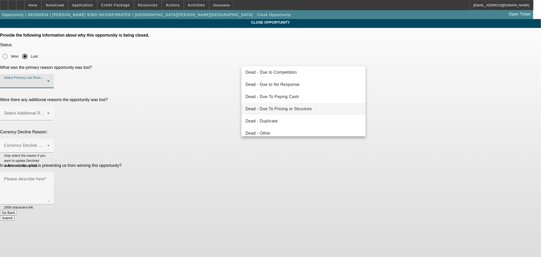
scroll to position [47, 0]
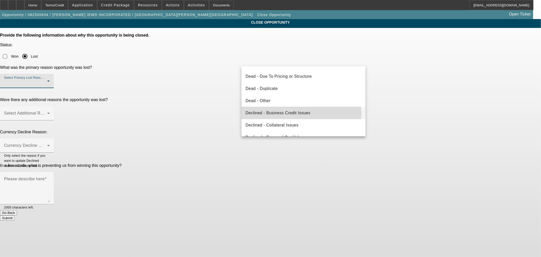
click at [279, 113] on span "Declined - Business Credit Issues" at bounding box center [278, 113] width 65 height 6
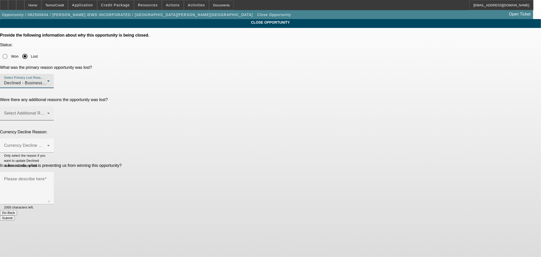
click at [47, 112] on span at bounding box center [25, 115] width 43 height 6
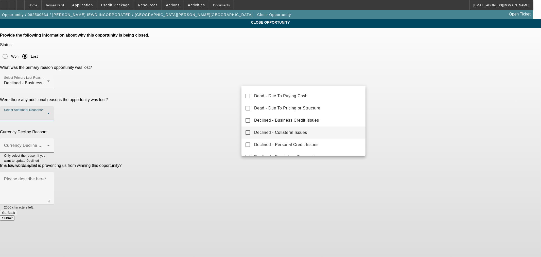
click at [289, 131] on span "Declined - Collateral Issues" at bounding box center [280, 132] width 53 height 6
click at [204, 104] on div at bounding box center [270, 128] width 541 height 257
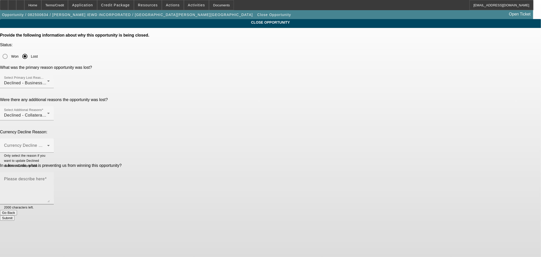
click at [45, 177] on mat-label "Please describe here" at bounding box center [24, 179] width 41 height 4
click at [50, 178] on textarea "Please describe here" at bounding box center [27, 190] width 46 height 24
type textarea "No credit salami delivery business."
click at [14, 215] on button "Submit" at bounding box center [7, 217] width 14 height 5
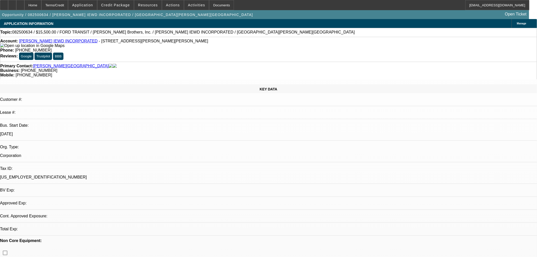
select select "0"
select select "2"
select select "0"
select select "6"
